Goal: Navigation & Orientation: Find specific page/section

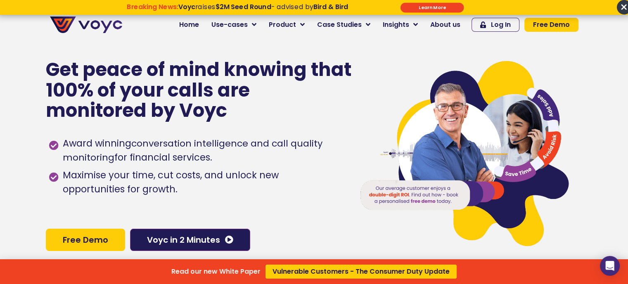
click at [263, 24] on div "Read our new White Paper Vulnerable Customers - The Consumer Duty Update" at bounding box center [314, 142] width 628 height 284
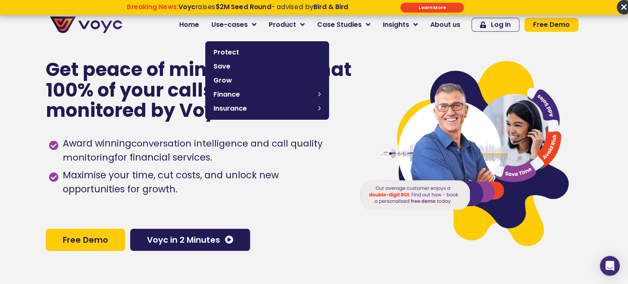
click at [257, 24] on icon at bounding box center [254, 24] width 5 height 7
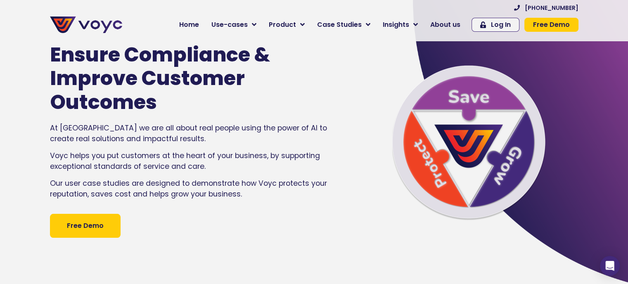
click at [449, 24] on span "About us" at bounding box center [445, 25] width 30 height 10
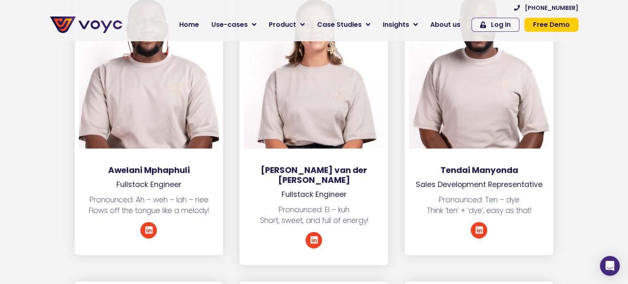
scroll to position [2850, 0]
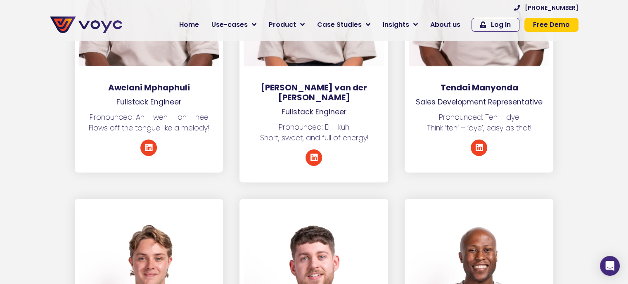
click at [148, 144] on icon at bounding box center [149, 148] width 8 height 8
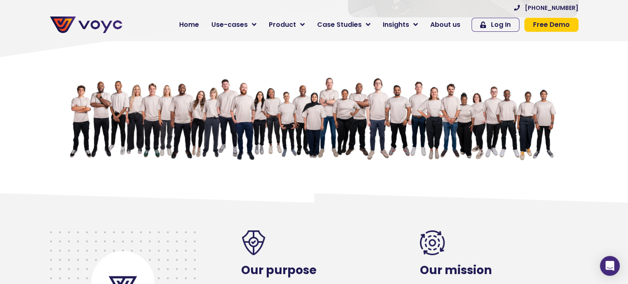
scroll to position [124, 0]
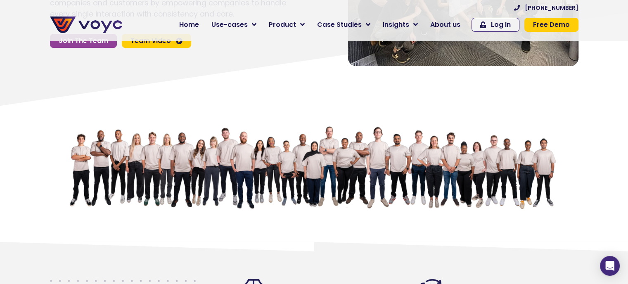
click at [196, 24] on span "Home" at bounding box center [189, 25] width 20 height 10
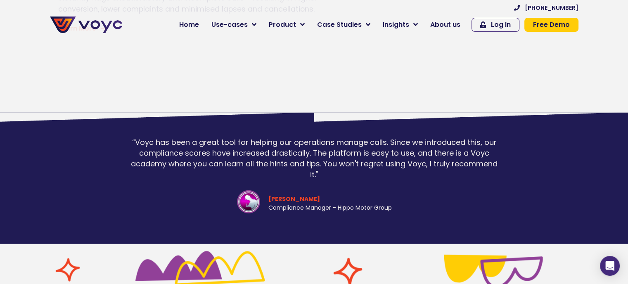
scroll to position [2354, 0]
